Goal: Information Seeking & Learning: Check status

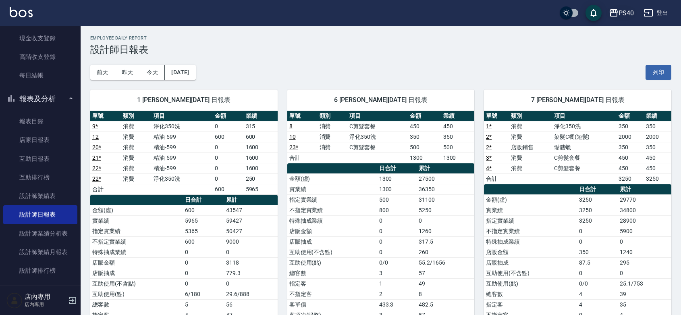
click at [618, 13] on div "PS40" at bounding box center [625, 13] width 15 height 10
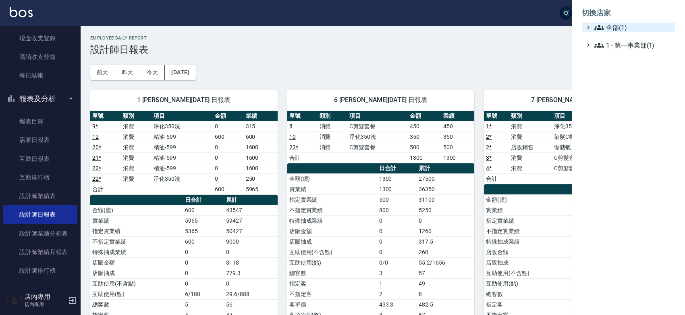
click at [619, 32] on span "全部(1)" at bounding box center [633, 28] width 78 height 10
click at [523, 46] on div at bounding box center [342, 157] width 685 height 315
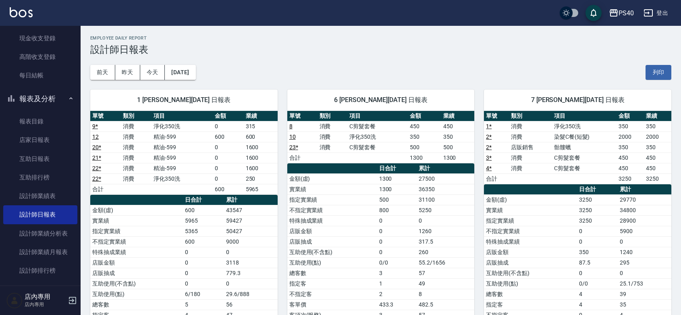
click at [647, 12] on icon "button" at bounding box center [648, 12] width 9 height 7
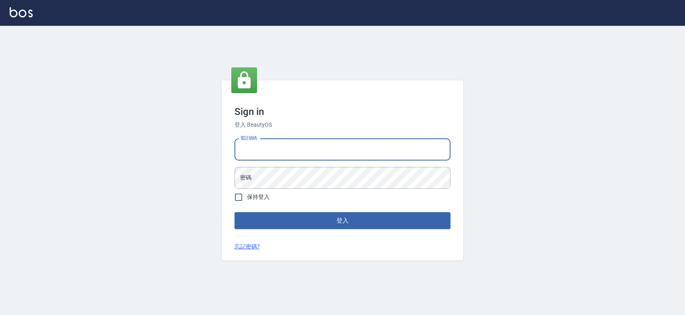
click at [300, 150] on input "電話號碼" at bounding box center [342, 150] width 216 height 22
type input "0963001110"
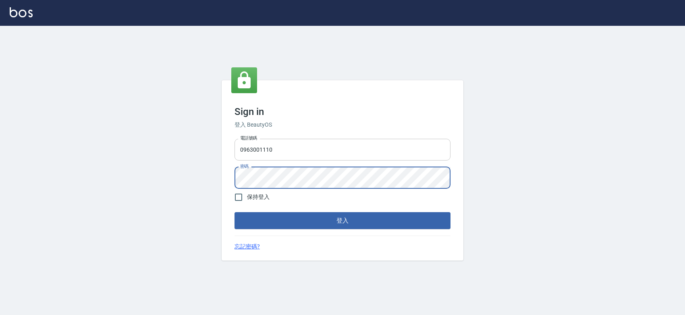
click at [234, 212] on button "登入" at bounding box center [342, 220] width 216 height 17
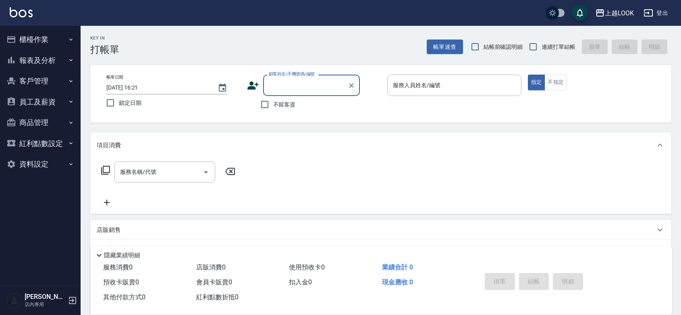
click at [46, 62] on button "報表及分析" at bounding box center [40, 60] width 74 height 21
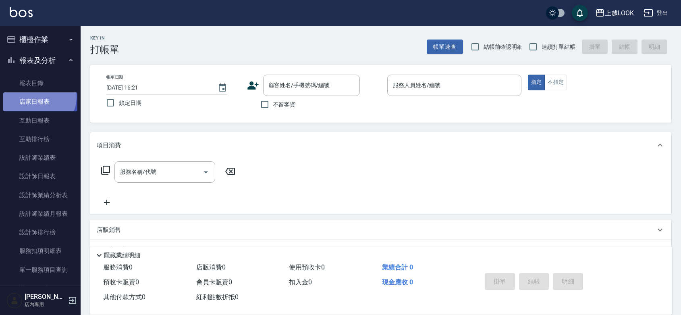
click at [37, 97] on link "店家日報表" at bounding box center [40, 101] width 74 height 19
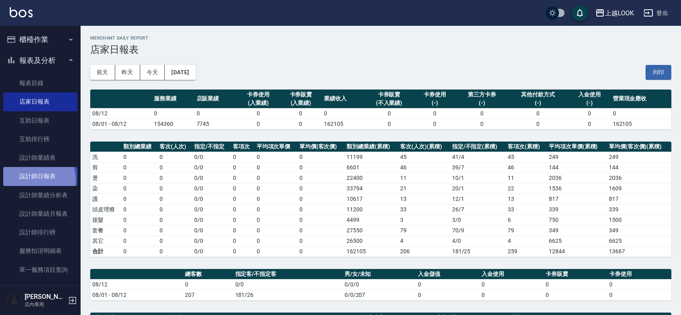
click at [26, 180] on link "設計師日報表" at bounding box center [40, 176] width 74 height 19
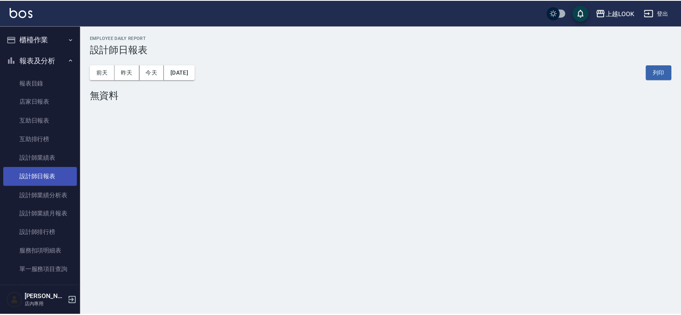
scroll to position [117, 0]
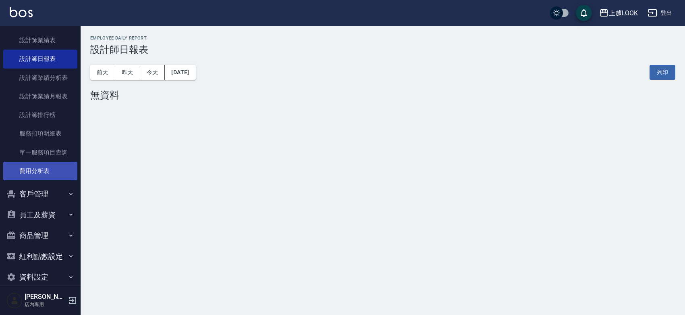
click at [48, 172] on link "費用分析表" at bounding box center [40, 171] width 74 height 19
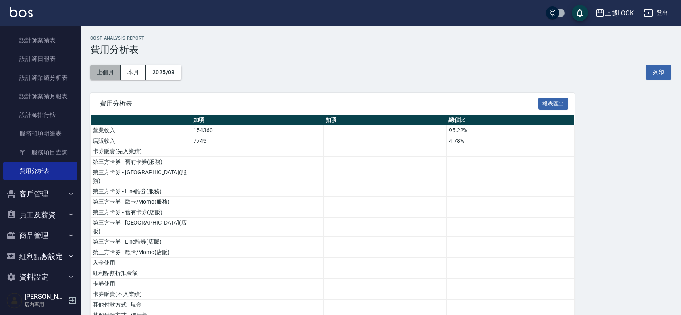
click at [107, 77] on button "上個月" at bounding box center [105, 72] width 31 height 15
